Goal: Task Accomplishment & Management: Manage account settings

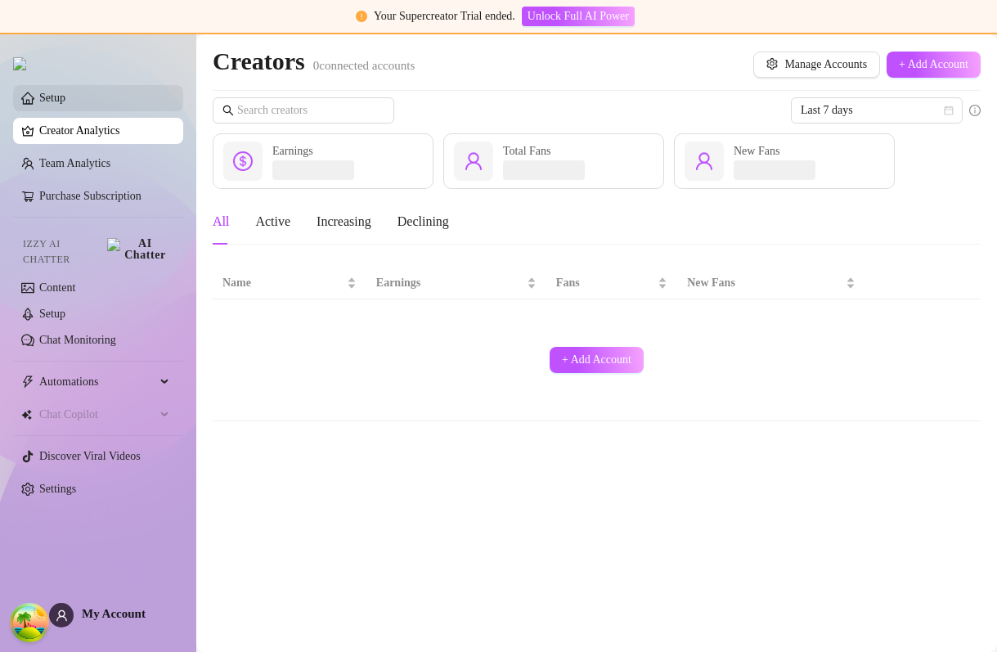
click at [46, 100] on link "Setup" at bounding box center [52, 98] width 26 height 12
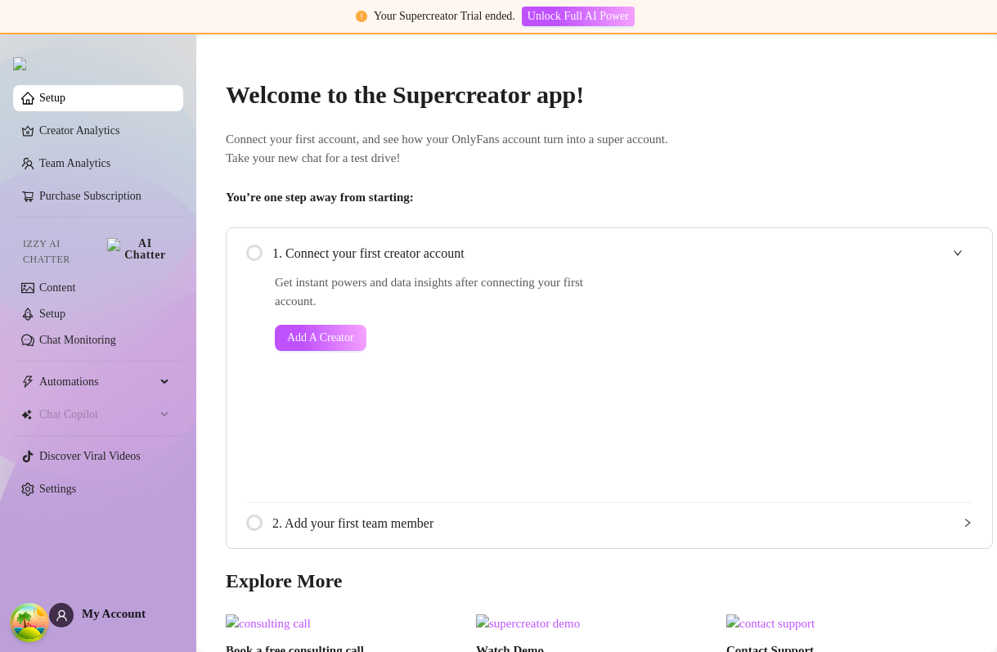
scroll to position [184, 0]
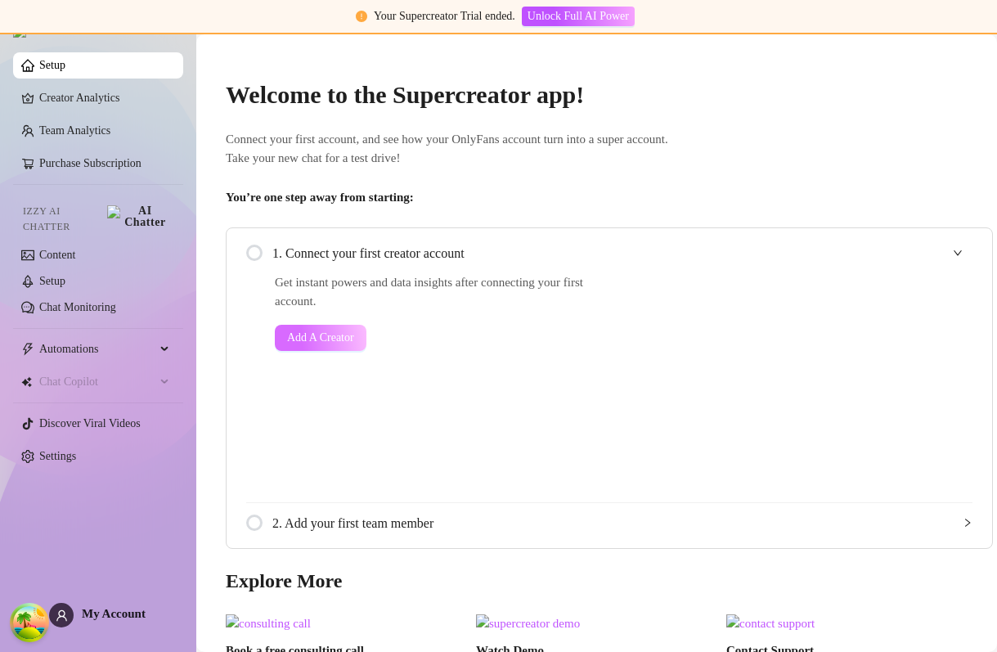
click at [329, 334] on span "Add A Creator" at bounding box center [320, 337] width 67 height 13
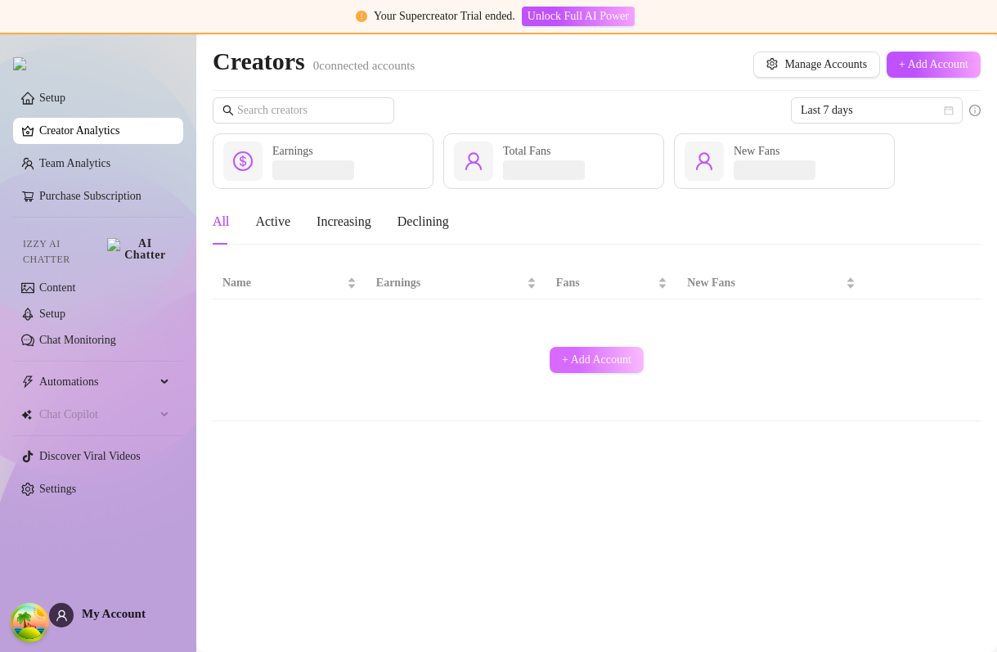
click at [607, 364] on span "+ Add Account" at bounding box center [597, 359] width 70 height 13
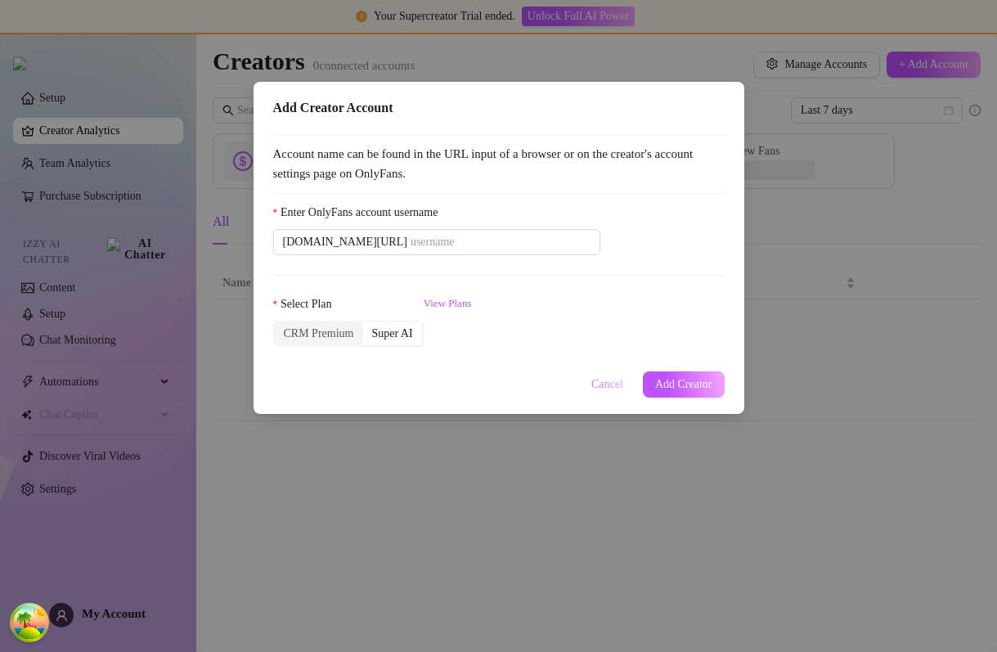
click at [598, 387] on span "Cancel" at bounding box center [607, 384] width 32 height 13
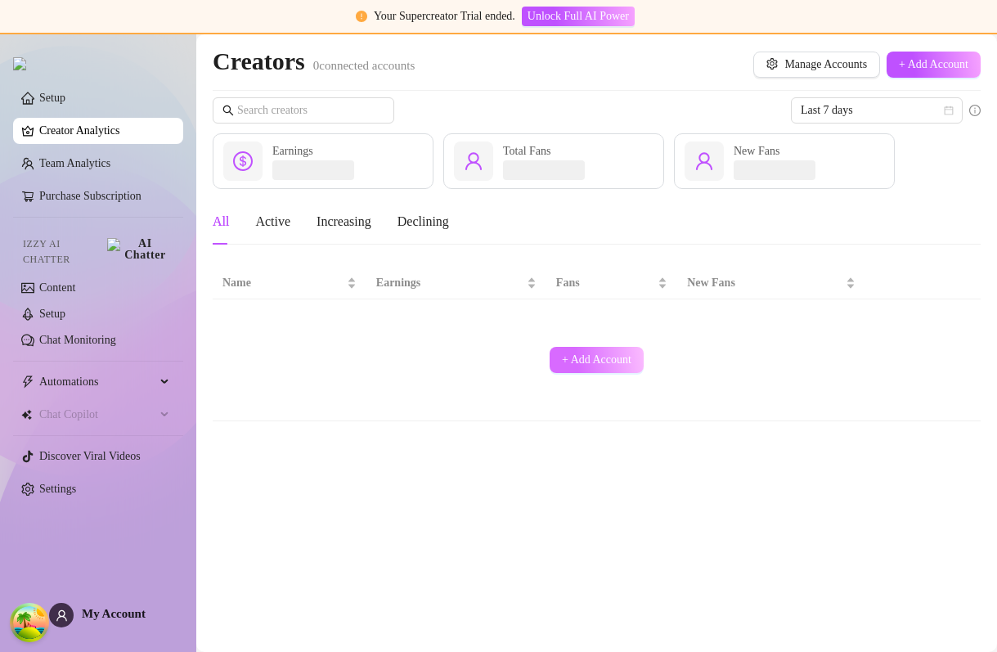
click at [562, 362] on span "+ Add Account" at bounding box center [597, 359] width 70 height 13
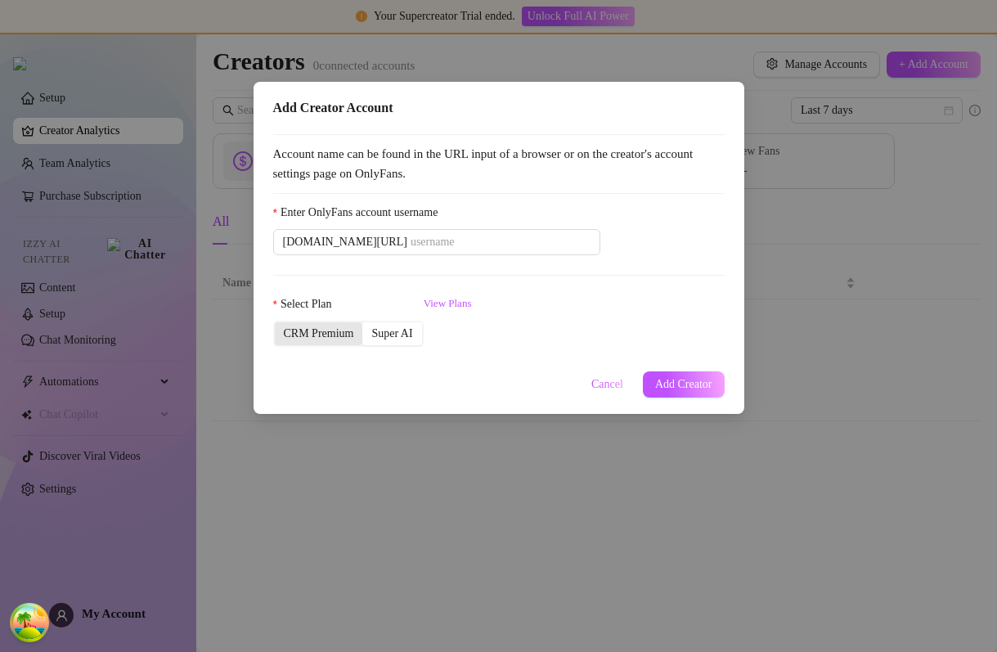
click at [348, 335] on div "CRM Premium" at bounding box center [319, 333] width 88 height 23
click at [279, 325] on input "CRM Premium" at bounding box center [279, 325] width 0 height 0
click at [602, 375] on button "Cancel" at bounding box center [607, 384] width 58 height 26
